Goal: Navigation & Orientation: Find specific page/section

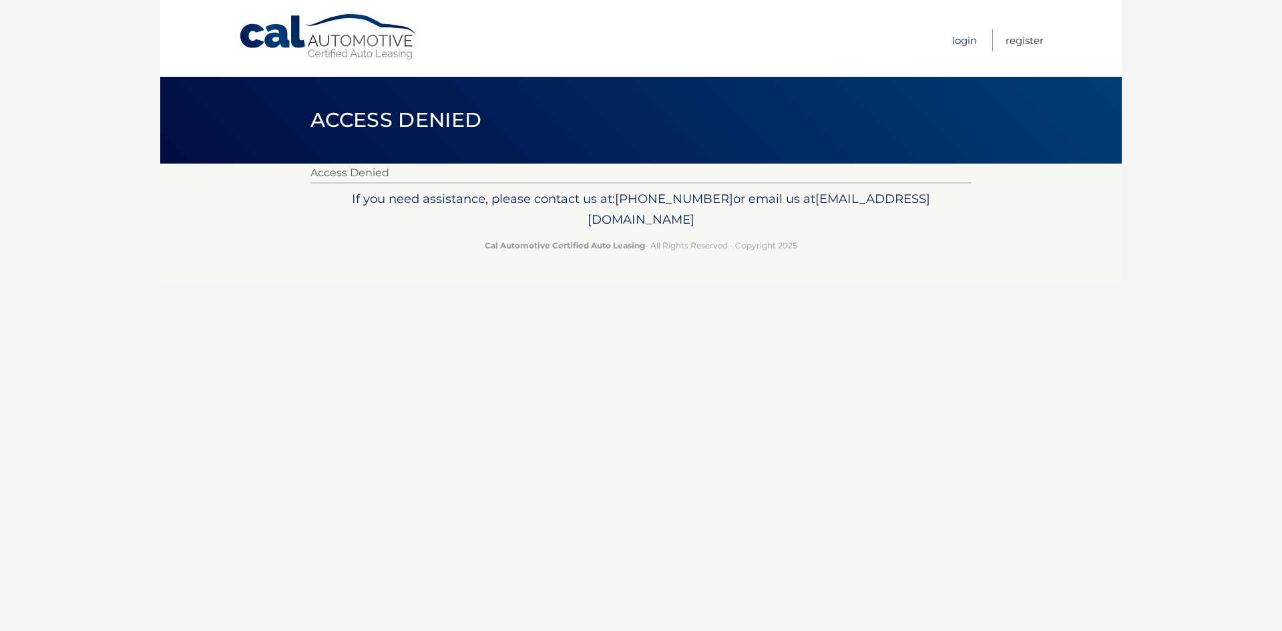
click at [963, 37] on link "Login" at bounding box center [964, 40] width 25 height 22
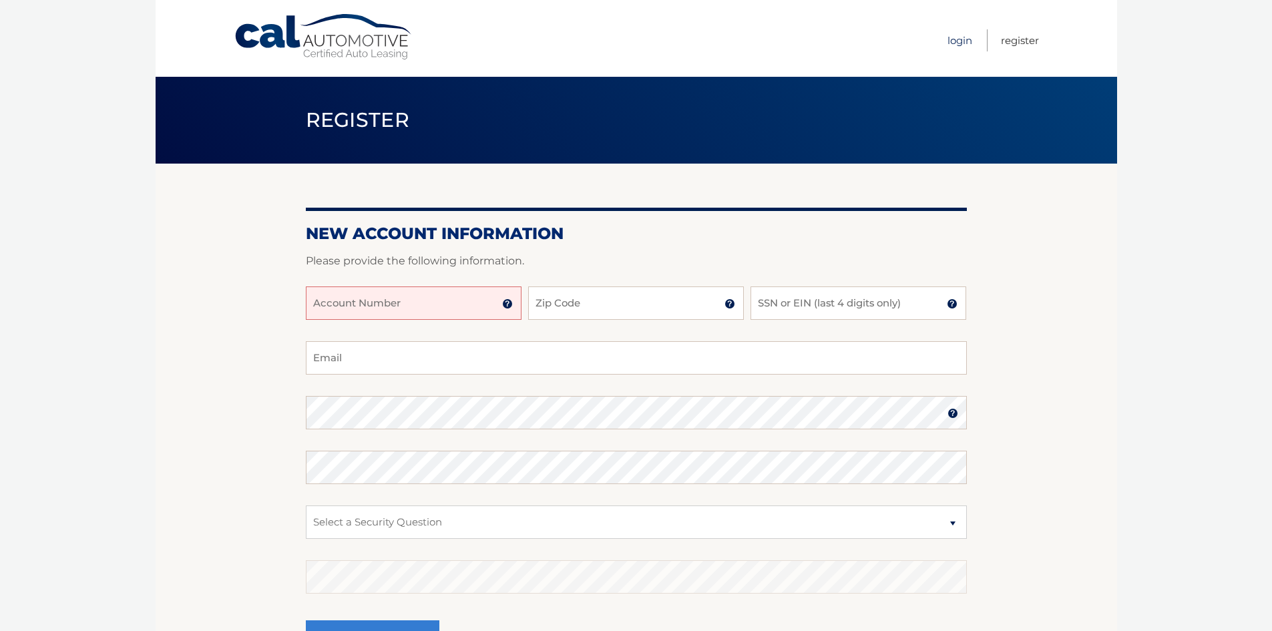
click at [961, 43] on link "Login" at bounding box center [959, 40] width 25 height 22
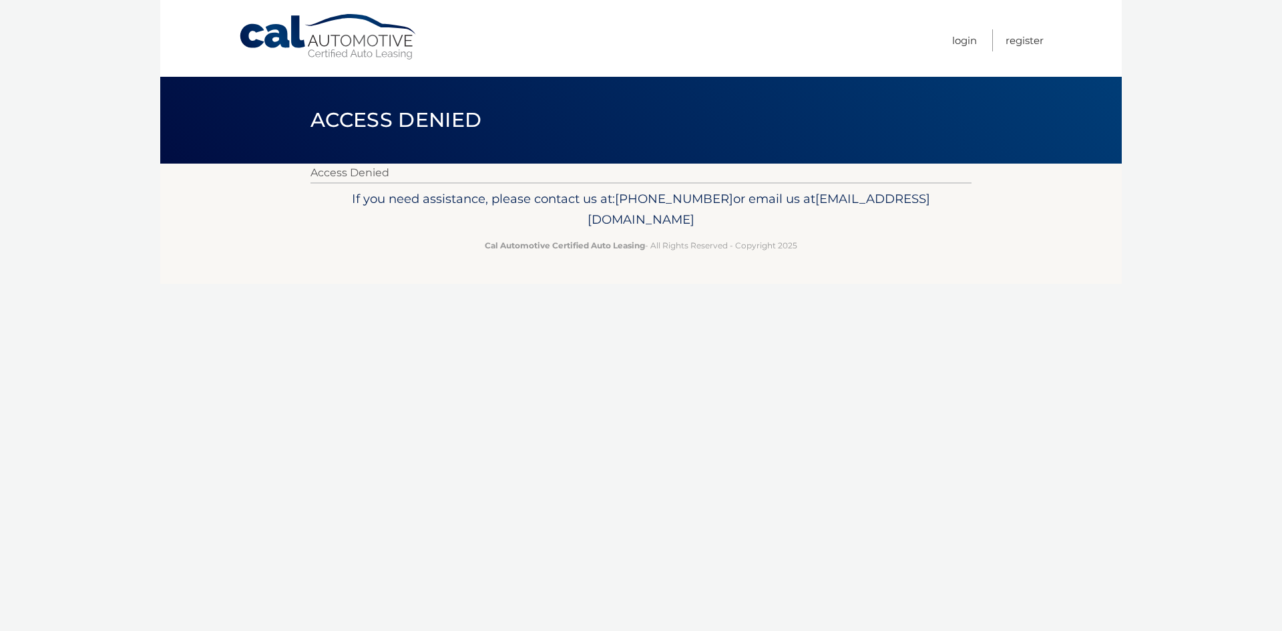
click at [949, 41] on nav "Menu Login Register" at bounding box center [736, 38] width 614 height 77
click at [957, 37] on link "Login" at bounding box center [964, 40] width 25 height 22
